Goal: Task Accomplishment & Management: Manage account settings

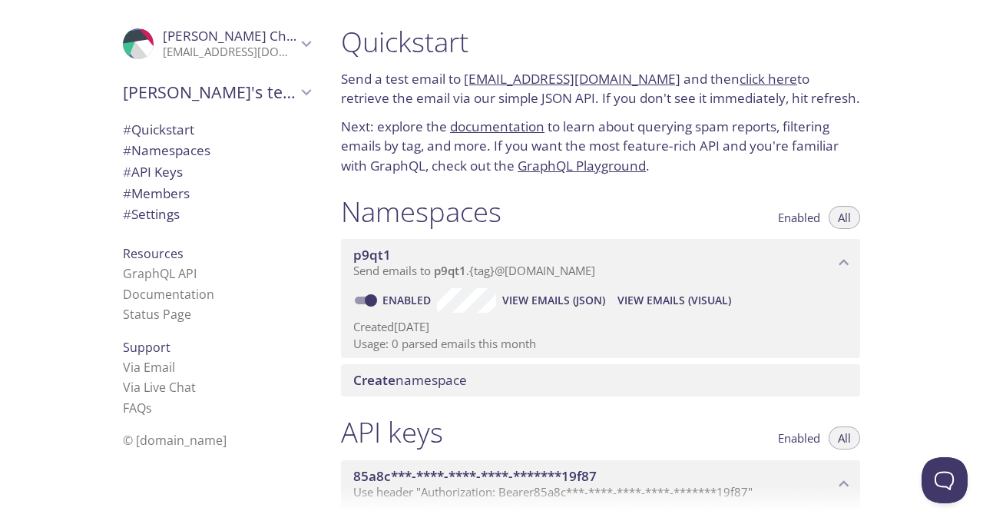
drag, startPoint x: 174, startPoint y: 128, endPoint x: 140, endPoint y: 131, distance: 34.7
click at [140, 131] on span "# Quickstart" at bounding box center [158, 130] width 71 height 18
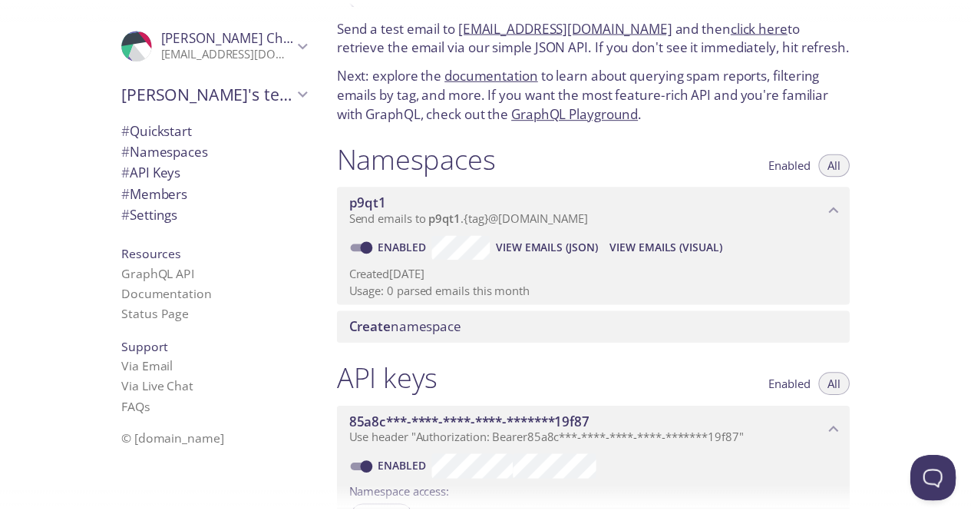
scroll to position [77, 0]
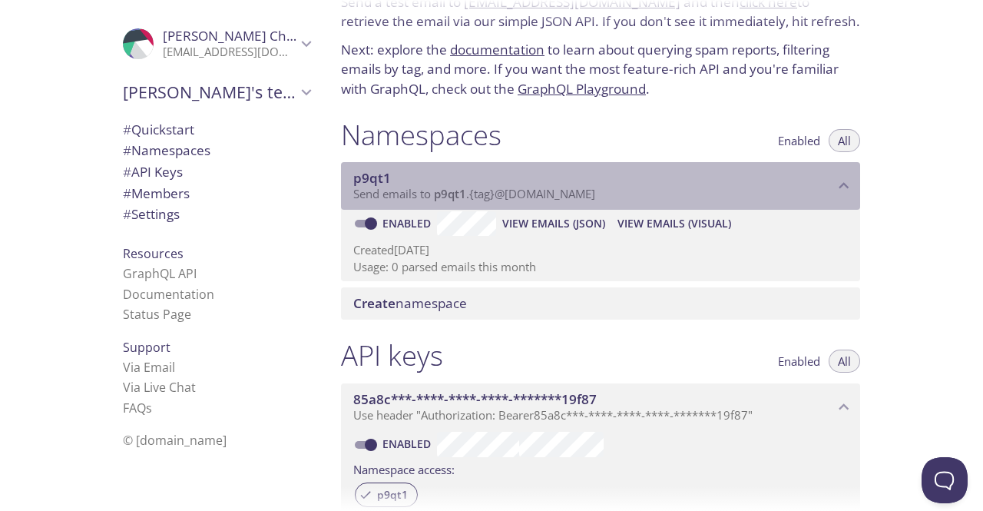
click at [825, 187] on p "Send emails to p9qt1 . {tag} @[DOMAIN_NAME]" at bounding box center [593, 194] width 481 height 15
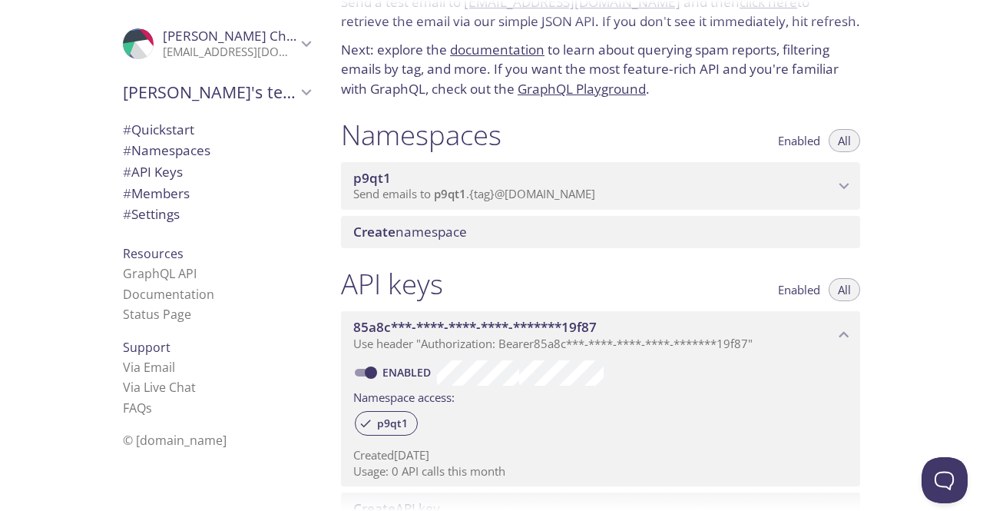
click at [825, 187] on p "Send emails to p9qt1 . {tag} @[DOMAIN_NAME]" at bounding box center [593, 194] width 481 height 15
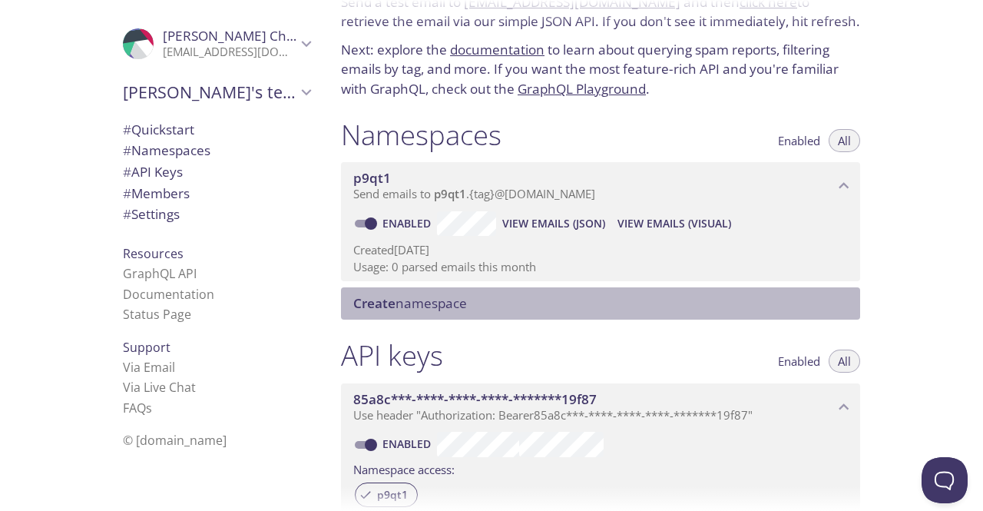
click at [750, 317] on div "Create namespace" at bounding box center [600, 303] width 519 height 32
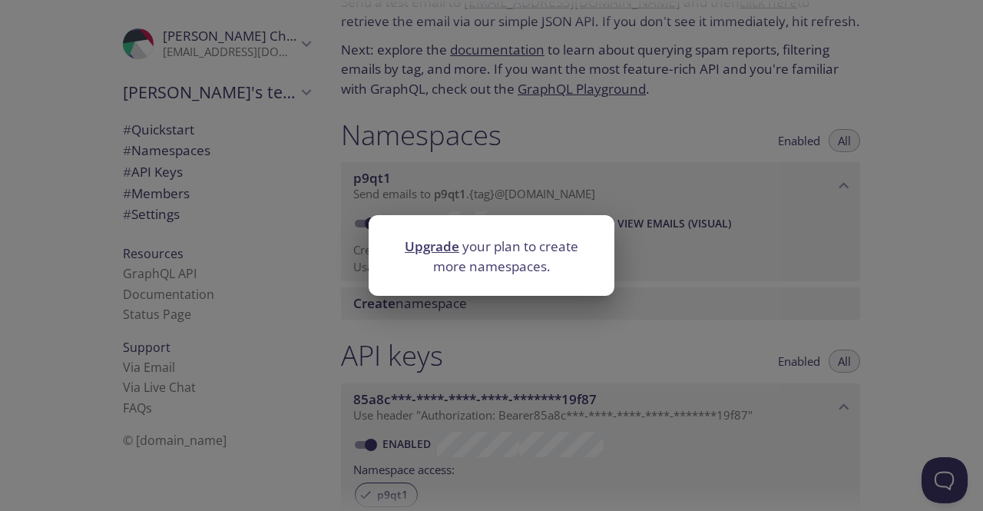
click at [444, 246] on link "Upgrade" at bounding box center [432, 246] width 55 height 18
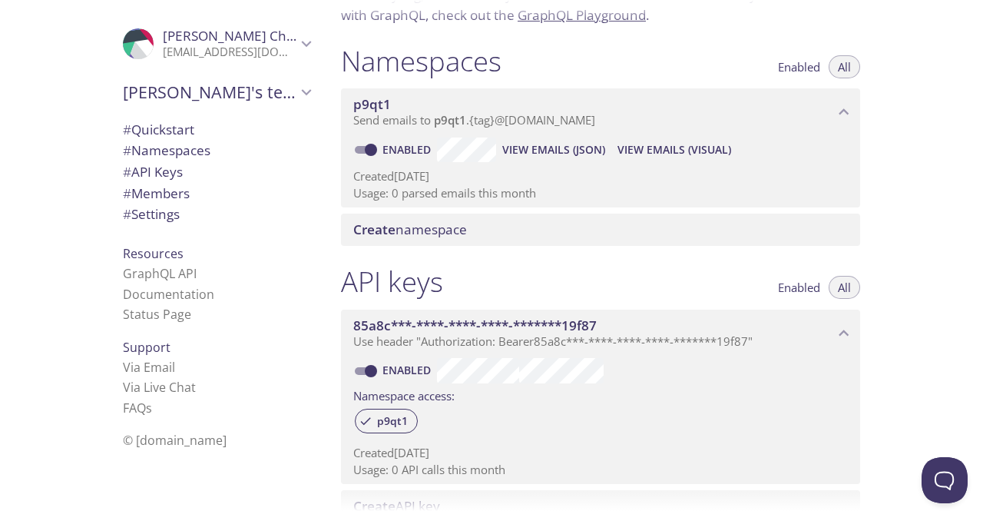
scroll to position [154, 0]
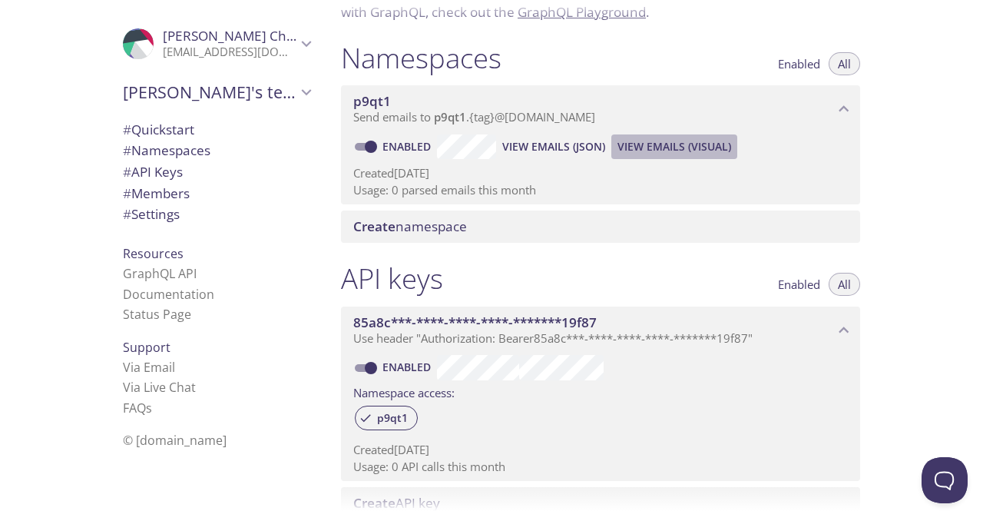
click at [713, 152] on span "View Emails (Visual)" at bounding box center [674, 146] width 114 height 18
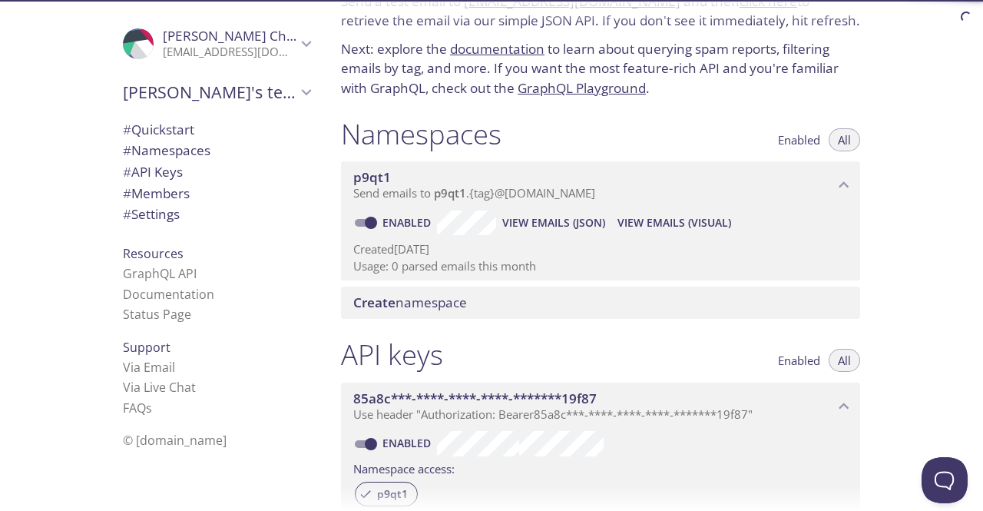
scroll to position [101, 0]
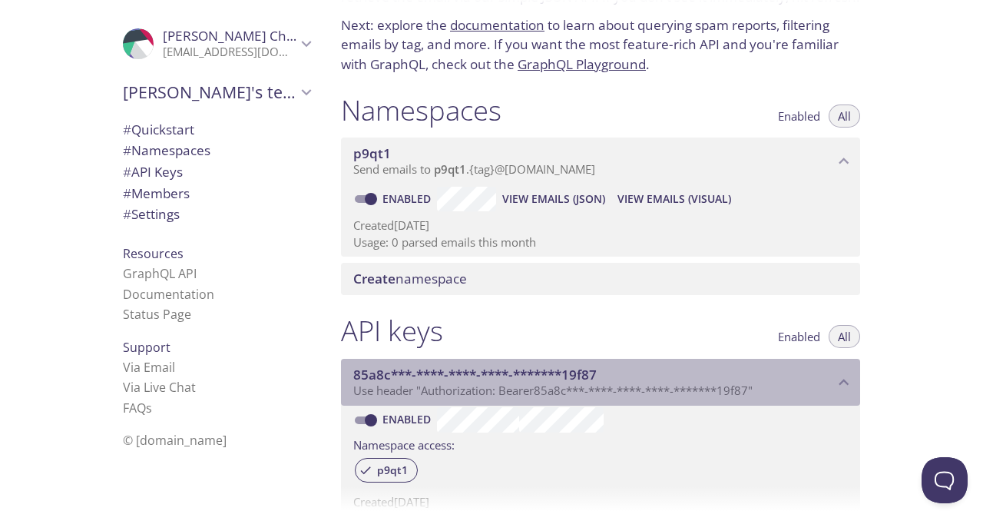
click at [588, 382] on span "85a8c***-****-****-****-*******19f87" at bounding box center [474, 375] width 243 height 18
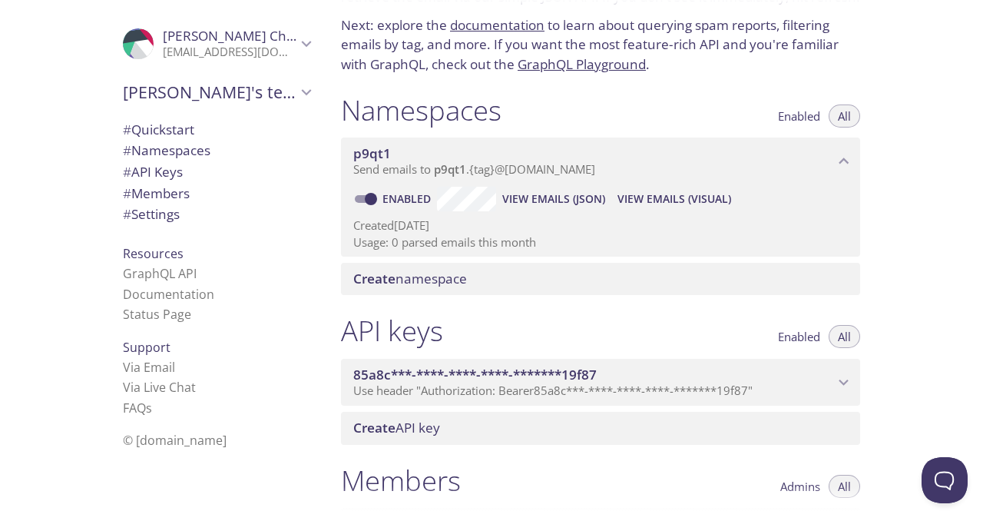
click at [588, 382] on span "85a8c***-****-****-****-*******19f87" at bounding box center [474, 375] width 243 height 18
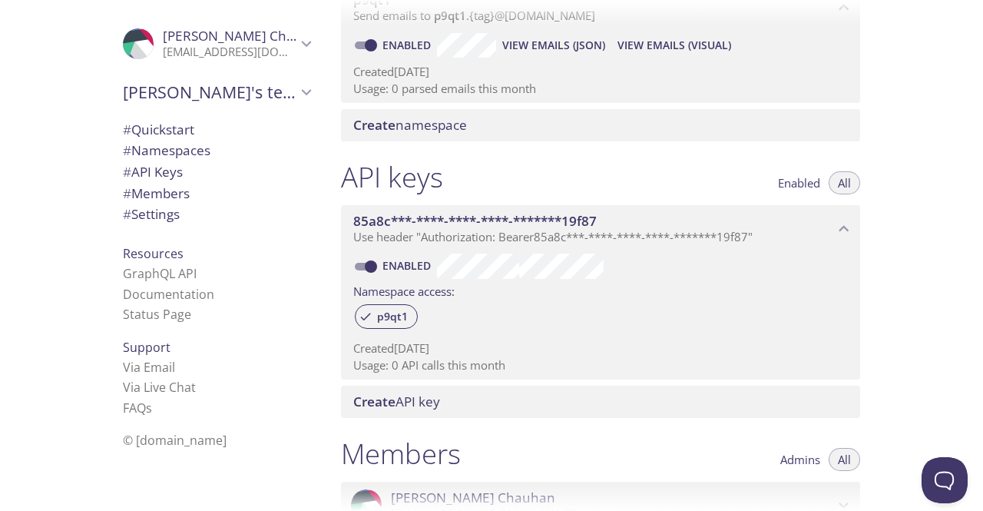
scroll to position [332, 0]
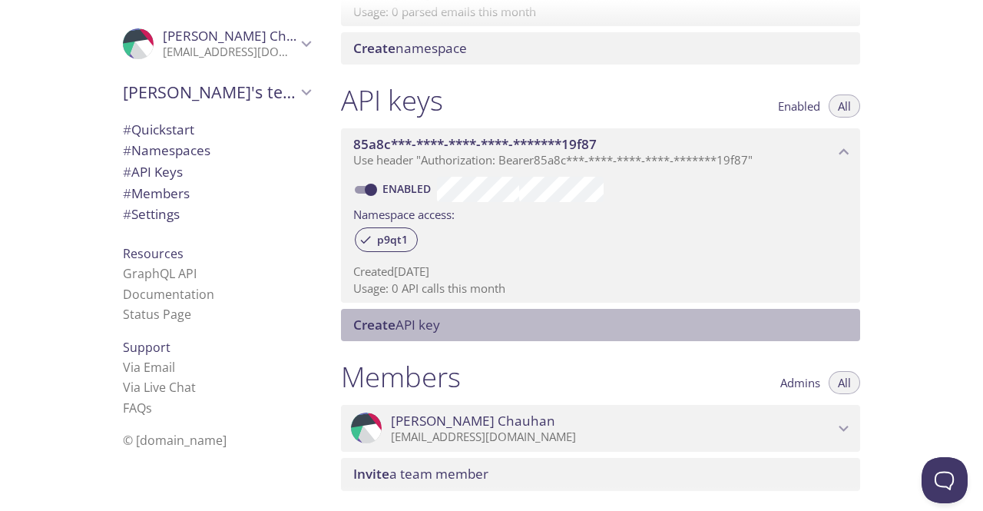
click at [460, 325] on span "Create API key" at bounding box center [603, 324] width 501 height 17
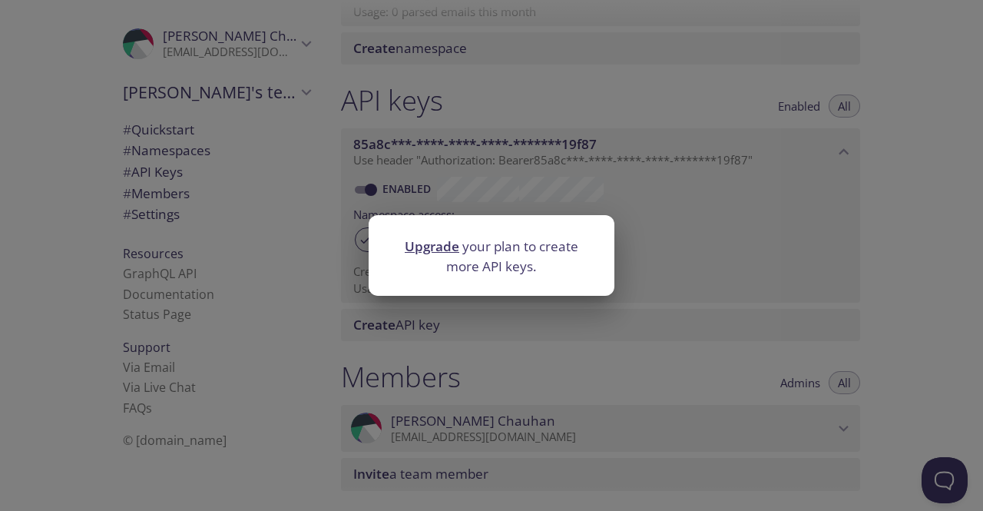
click at [638, 223] on div "Upgrade your plan to create more API keys." at bounding box center [491, 255] width 983 height 511
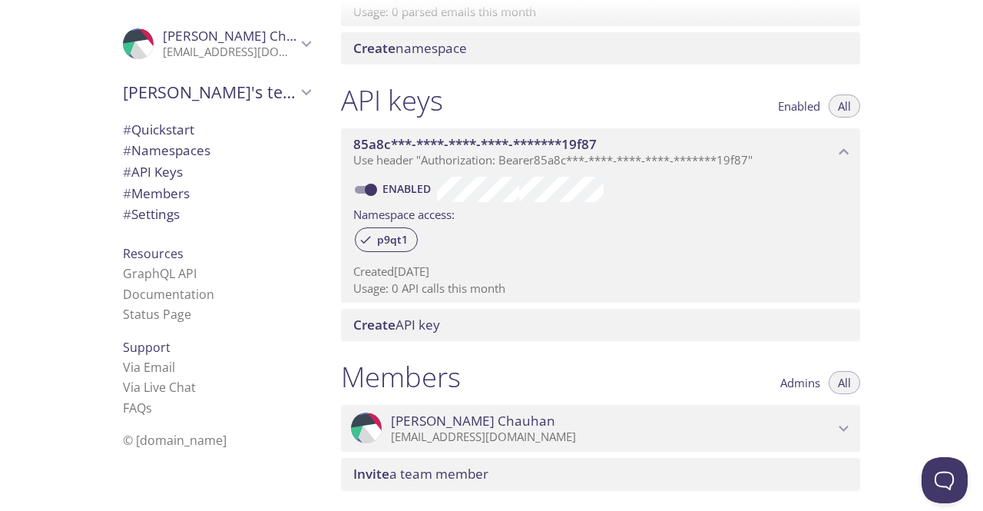
click at [753, 153] on span "Use header "Authorization: Bearer 85a8c***-****-****-****-*******19f87 "" at bounding box center [552, 159] width 399 height 15
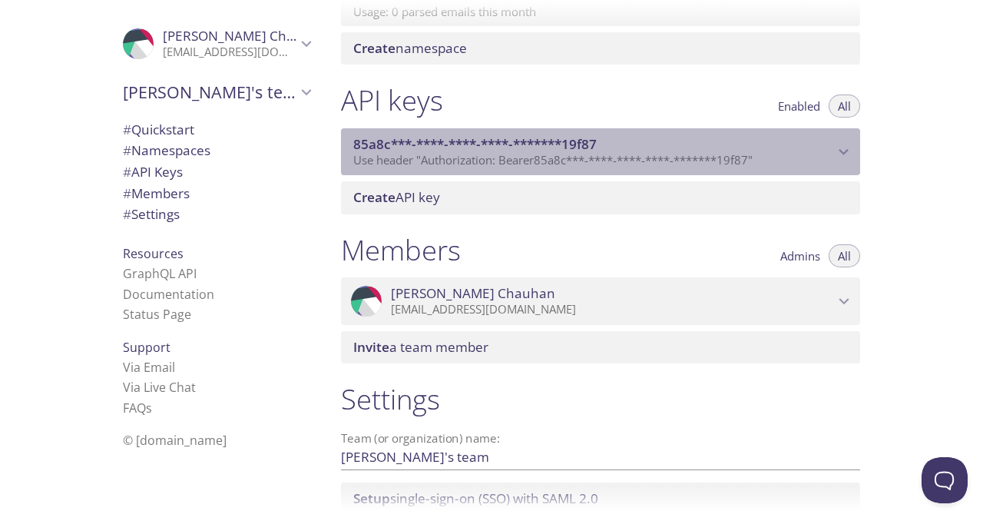
click at [753, 153] on span "Use header "Authorization: Bearer 85a8c***-****-****-****-*******19f87 "" at bounding box center [552, 159] width 399 height 15
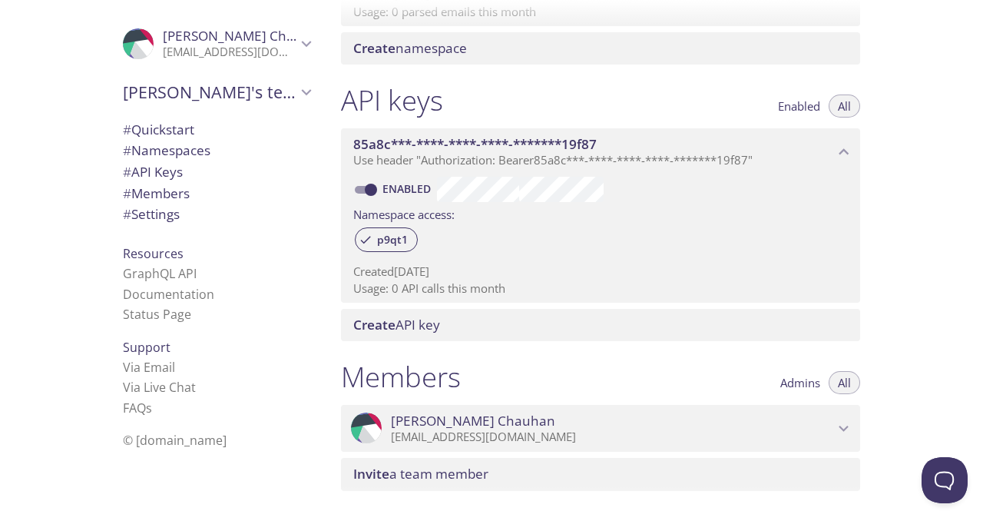
drag, startPoint x: 370, startPoint y: 133, endPoint x: 454, endPoint y: 124, distance: 84.2
click at [454, 124] on div "85a8c***-****-****-****-*******19f87 Use header "Authorization: Bearer 85a8c***…" at bounding box center [600, 212] width 519 height 180
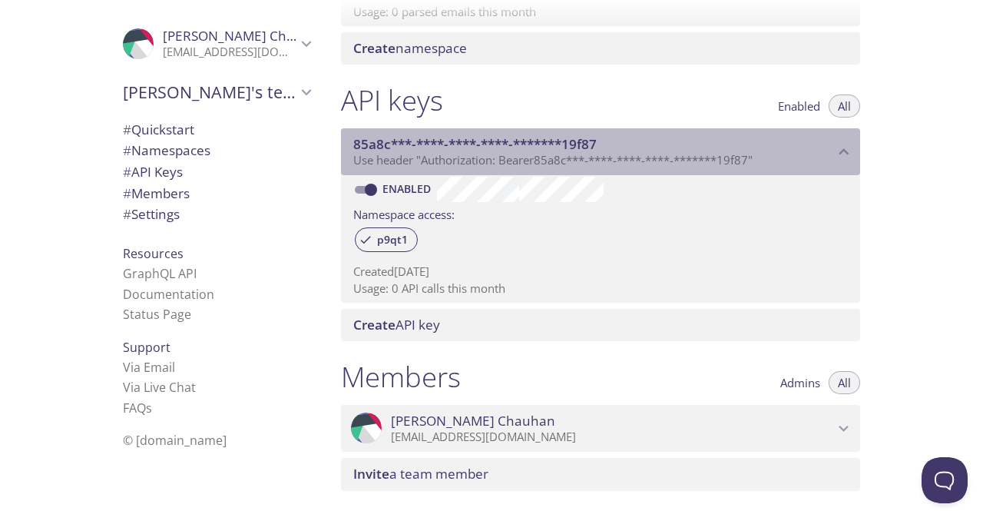
click at [459, 144] on span "85a8c***-****-****-****-*******19f87" at bounding box center [474, 144] width 243 height 18
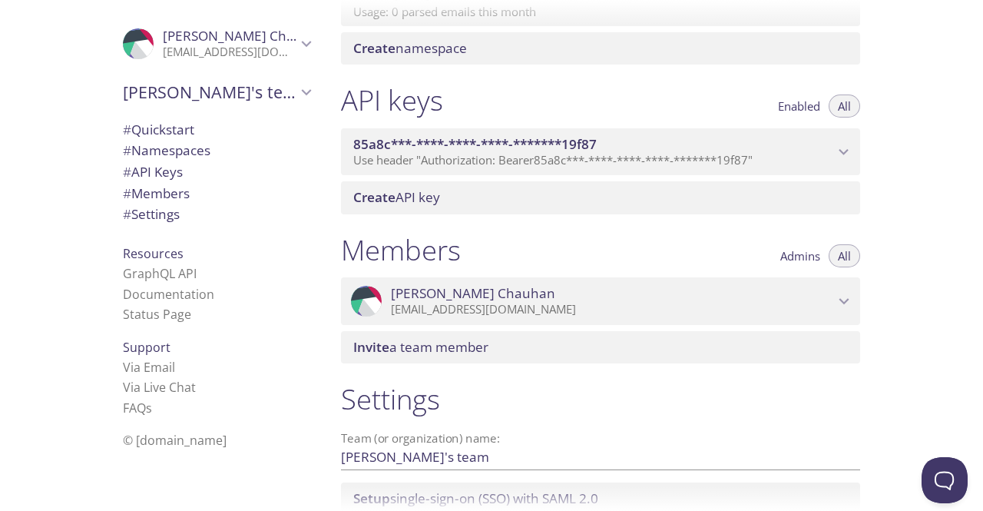
click at [459, 144] on span "85a8c***-****-****-****-*******19f87" at bounding box center [474, 144] width 243 height 18
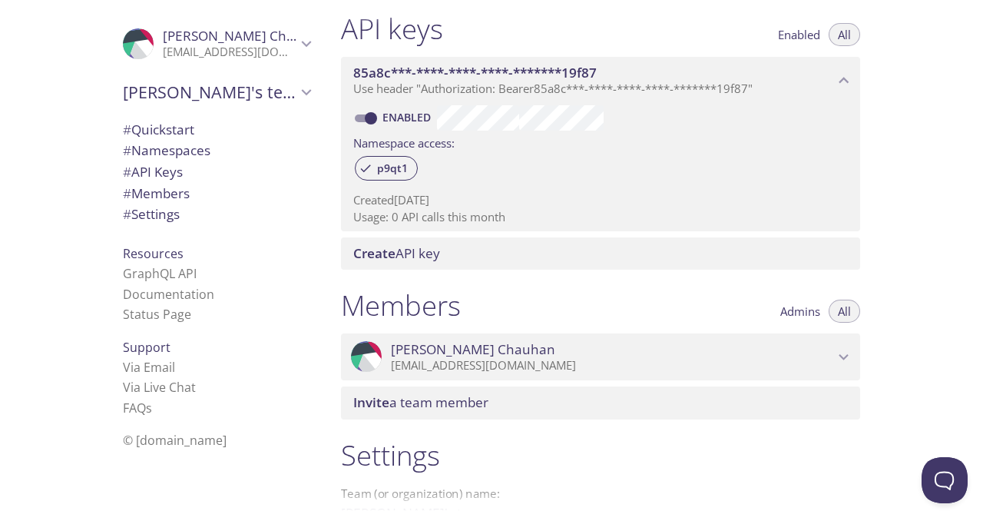
scroll to position [485, 0]
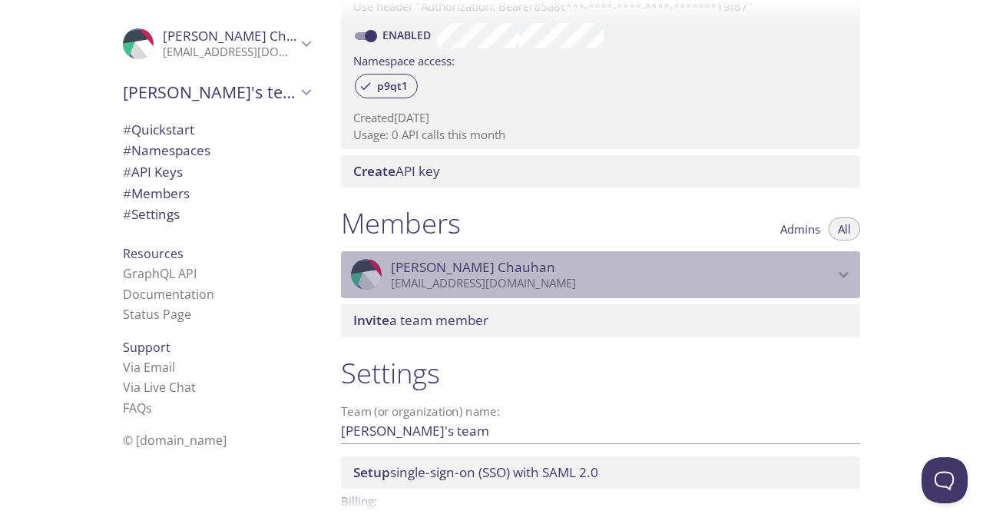
click at [502, 285] on p "[EMAIL_ADDRESS][DOMAIN_NAME]" at bounding box center [612, 283] width 443 height 15
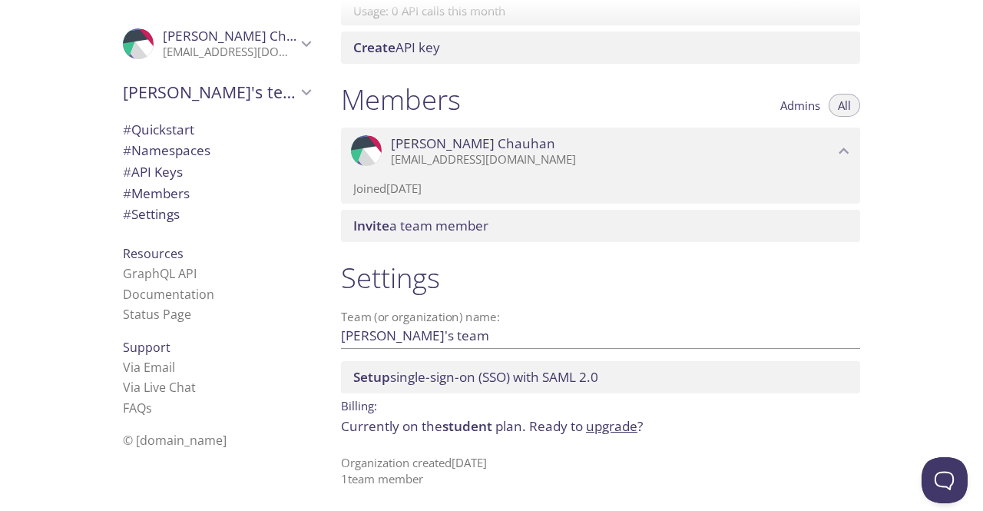
scroll to position [610, 0]
click at [167, 153] on span "# Namespaces" at bounding box center [167, 150] width 88 height 18
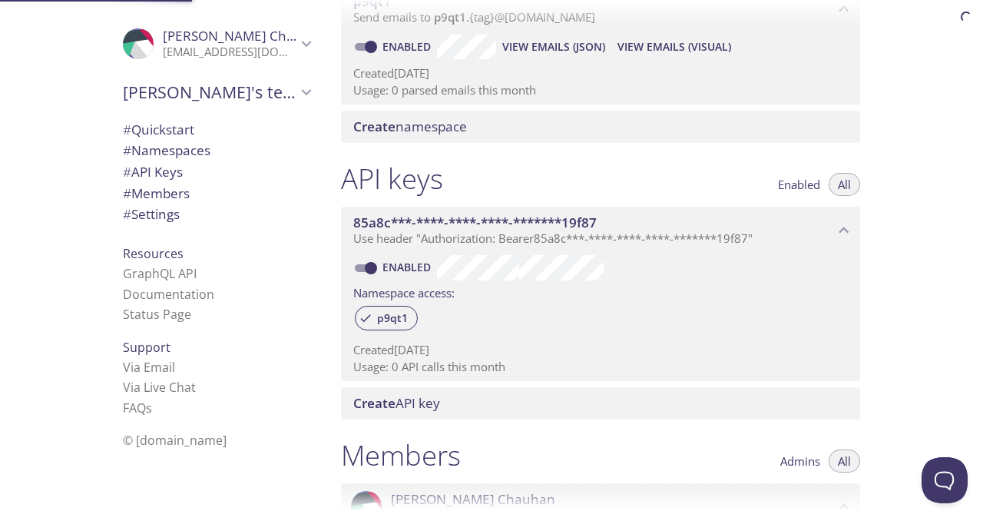
scroll to position [194, 0]
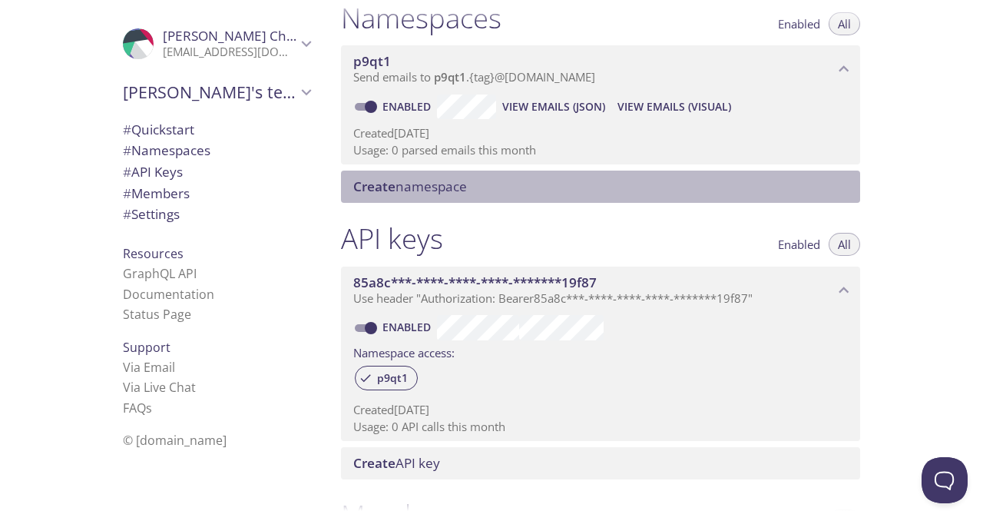
click at [382, 188] on span "Create" at bounding box center [374, 186] width 42 height 18
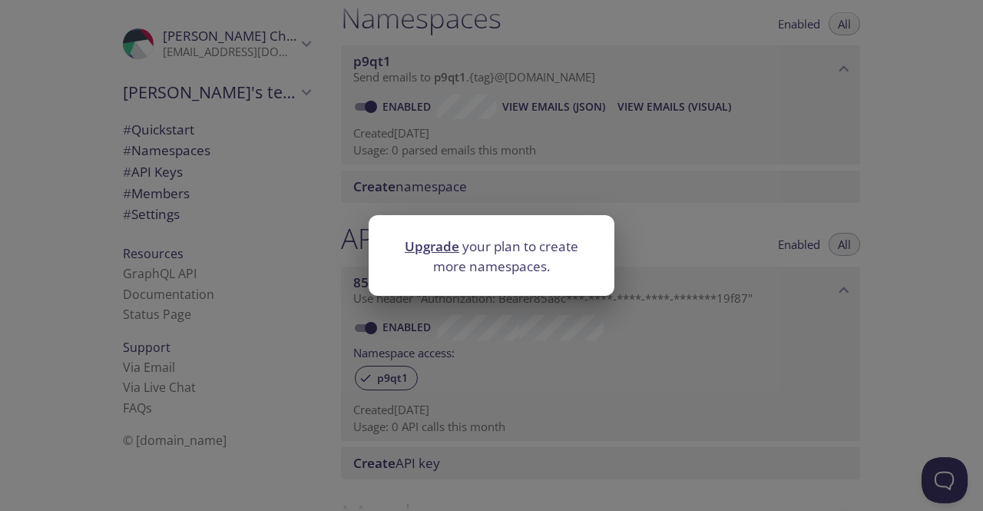
click at [518, 211] on div "Upgrade your plan to create more namespaces." at bounding box center [491, 255] width 983 height 511
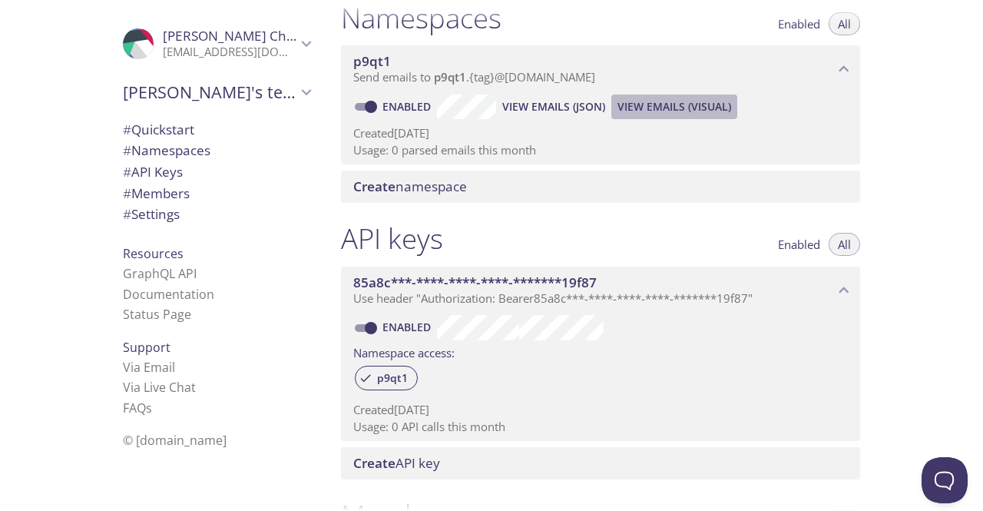
click at [663, 104] on span "View Emails (Visual)" at bounding box center [674, 107] width 114 height 18
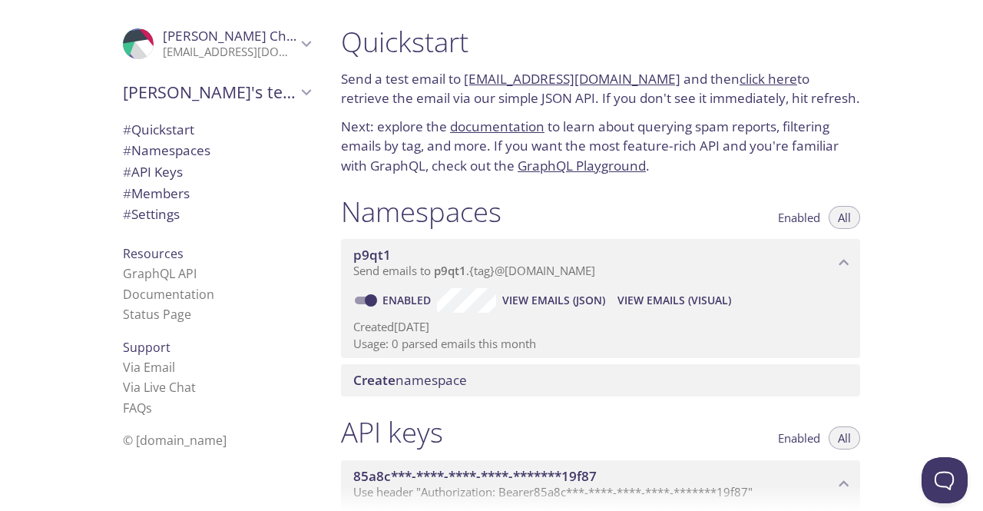
click at [440, 262] on span "p9qt1" at bounding box center [593, 254] width 481 height 17
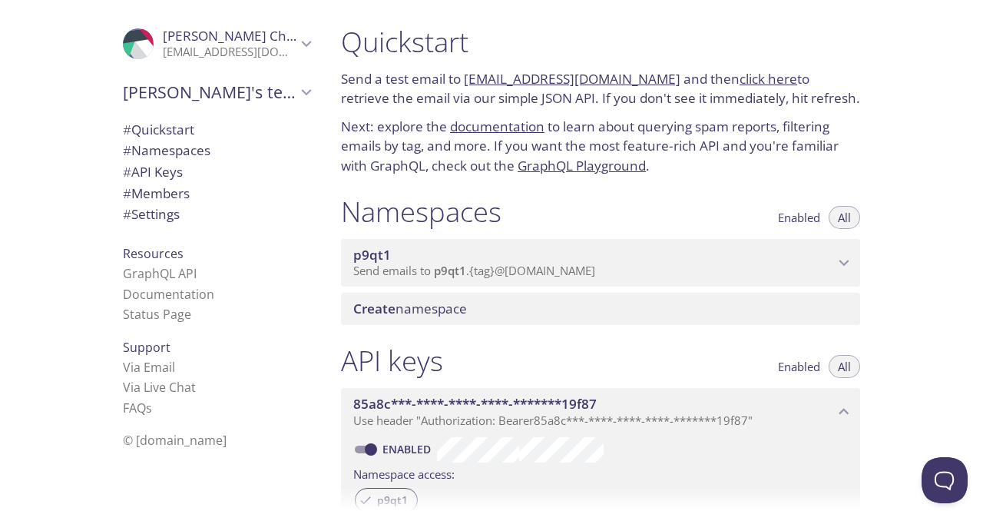
click at [440, 262] on span "p9qt1" at bounding box center [593, 254] width 481 height 17
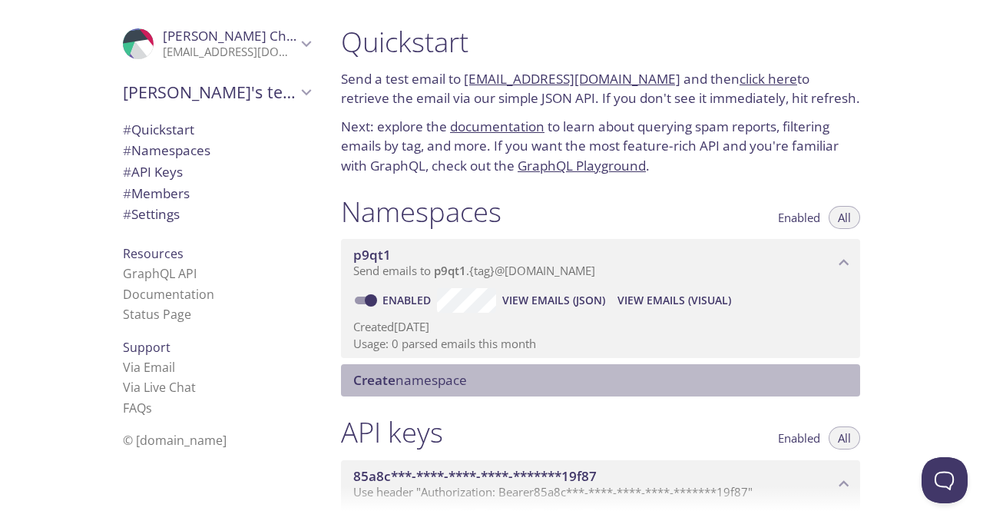
click at [402, 375] on span "Create namespace" at bounding box center [410, 380] width 114 height 18
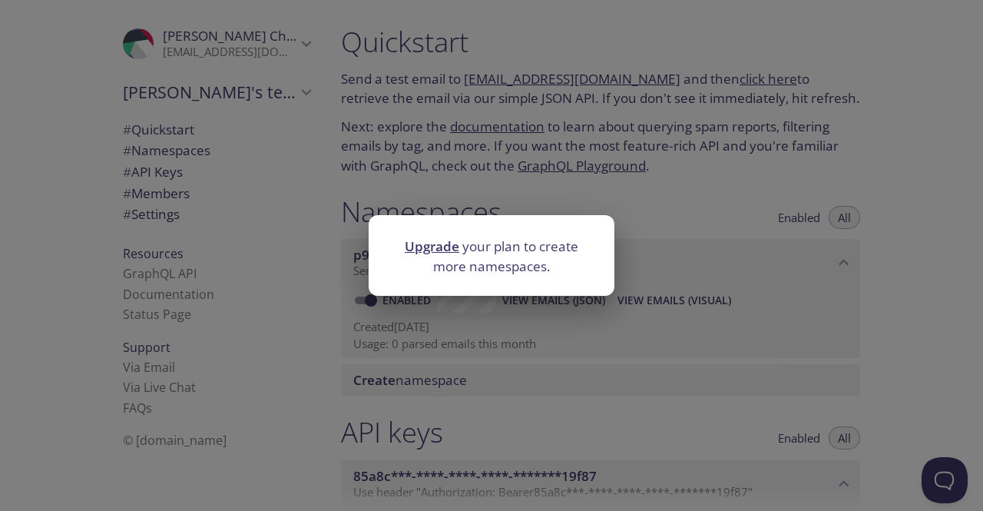
click at [406, 369] on div "Upgrade your plan to create more namespaces." at bounding box center [491, 255] width 983 height 511
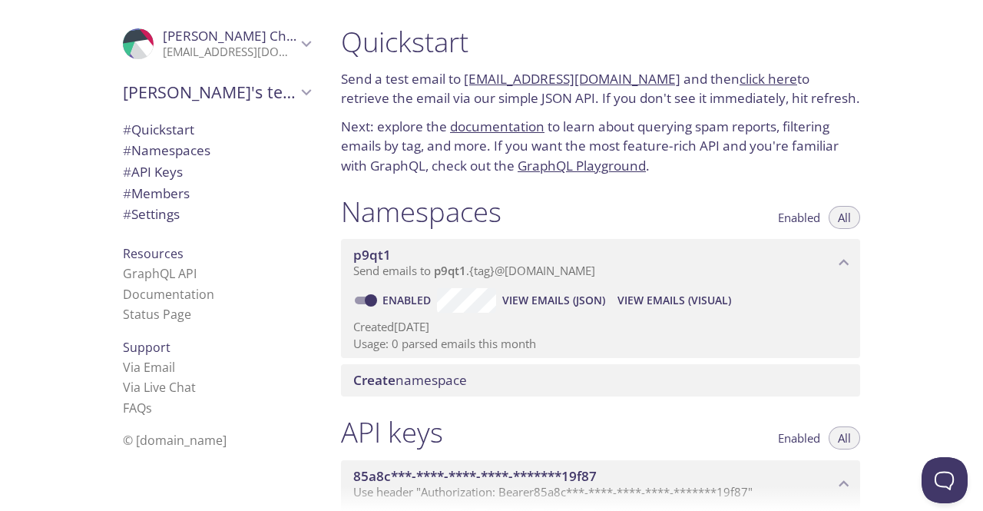
click at [584, 80] on link "[EMAIL_ADDRESS][DOMAIN_NAME]" at bounding box center [572, 79] width 217 height 18
click at [507, 125] on link "documentation" at bounding box center [497, 126] width 94 height 18
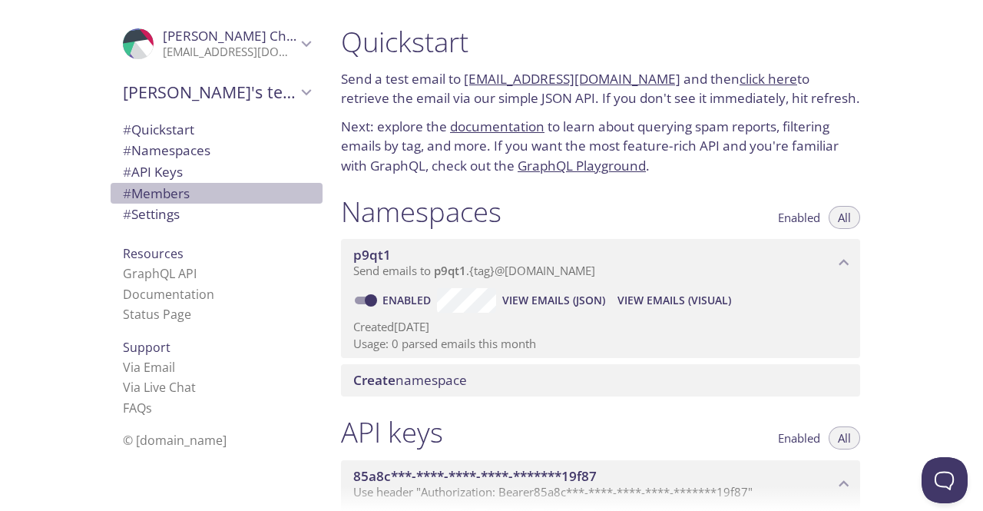
click at [246, 195] on span "# Members" at bounding box center [216, 194] width 187 height 20
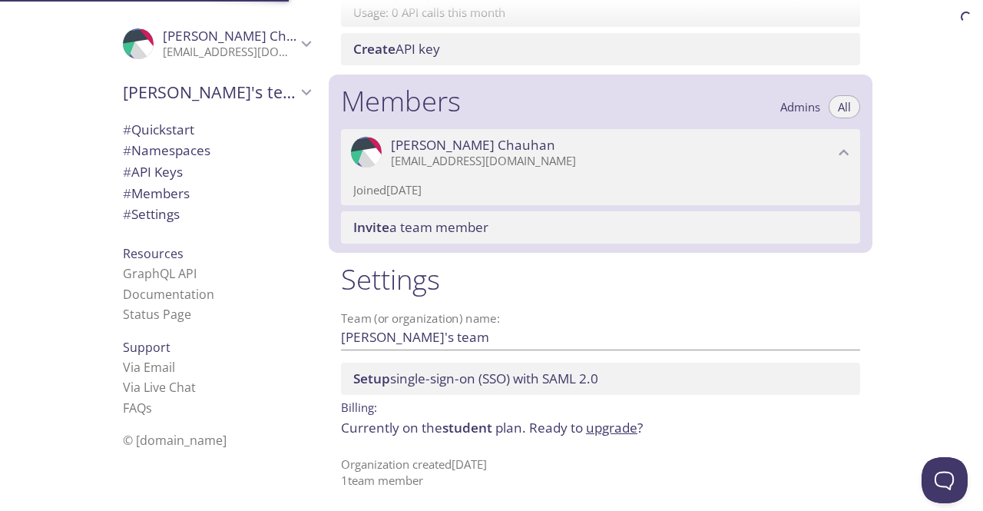
scroll to position [610, 0]
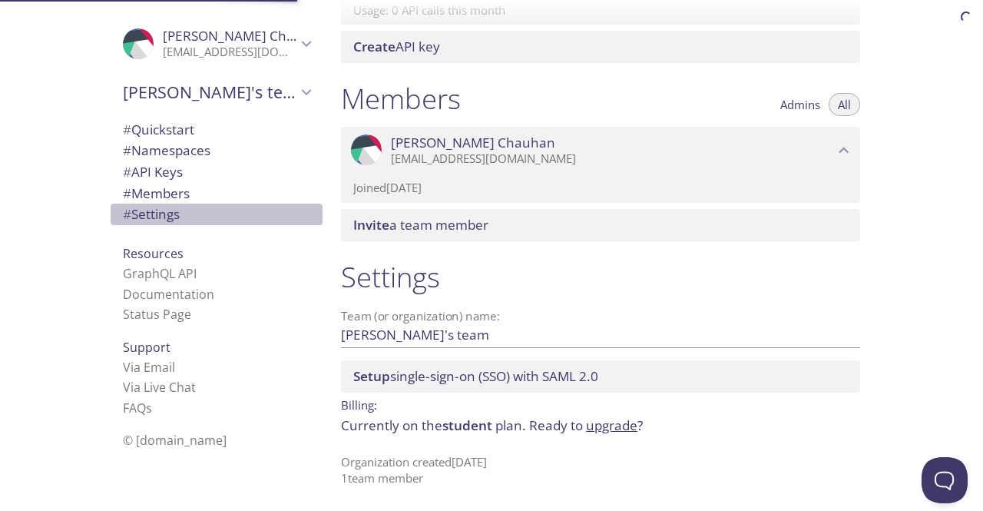
click at [190, 217] on span "# Settings" at bounding box center [216, 214] width 187 height 20
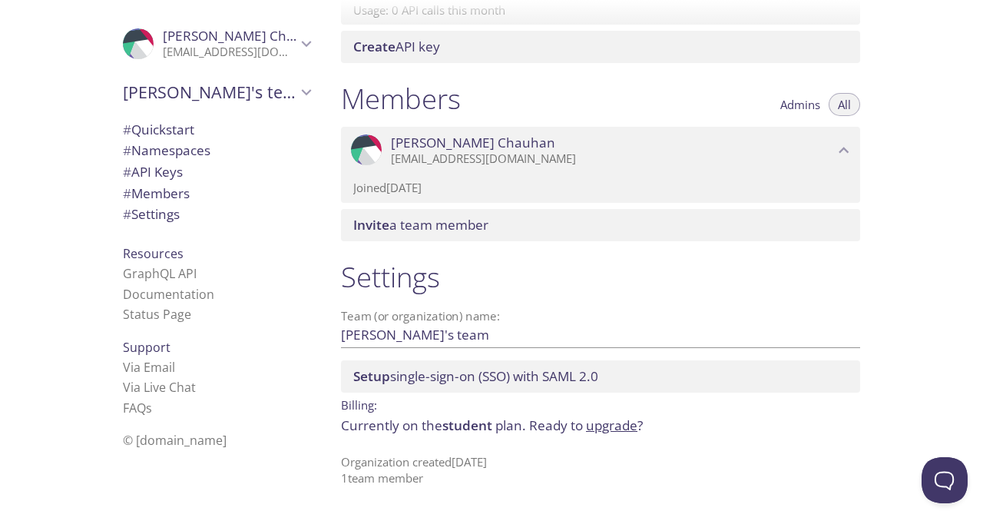
click at [470, 377] on span "Setup single-sign-on (SSO) with SAML 2.0" at bounding box center [475, 376] width 245 height 18
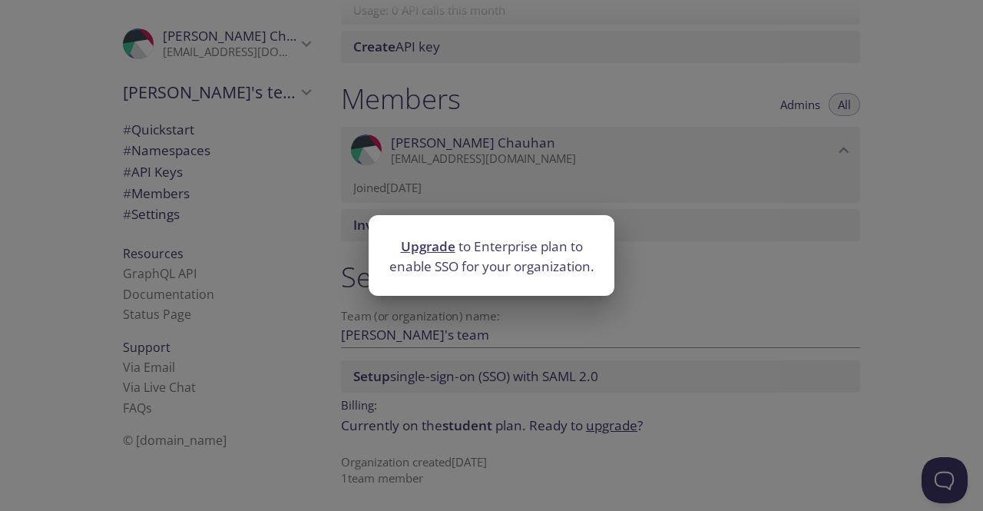
click at [470, 357] on div "Upgrade to Enterprise plan to enable SSO for your organization." at bounding box center [491, 255] width 983 height 511
